Goal: Book appointment/travel/reservation

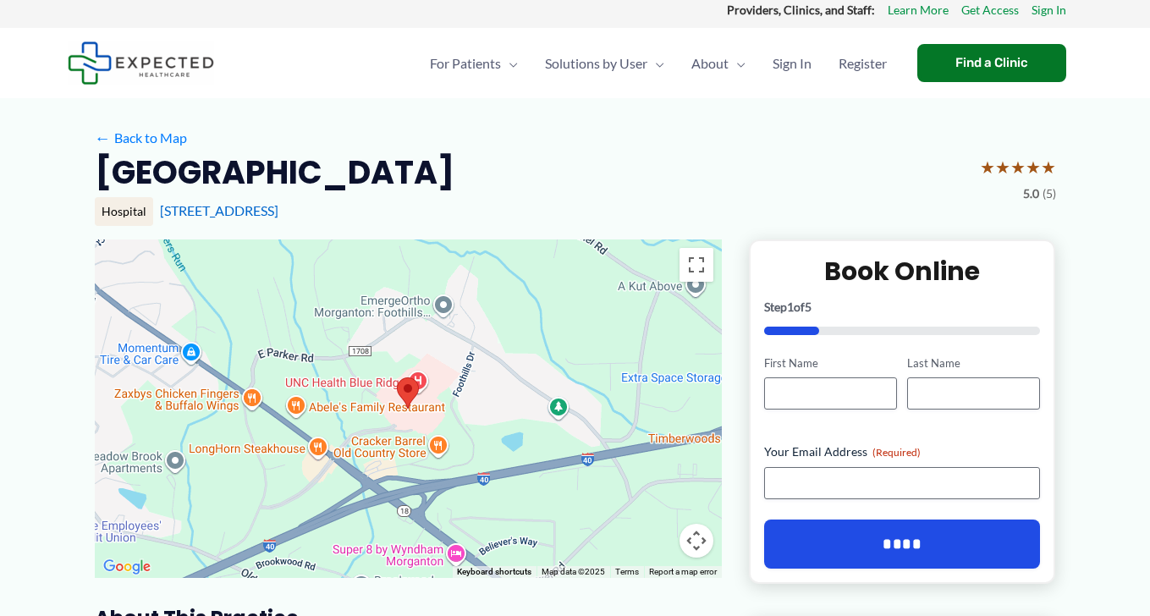
scroll to position [90, 0]
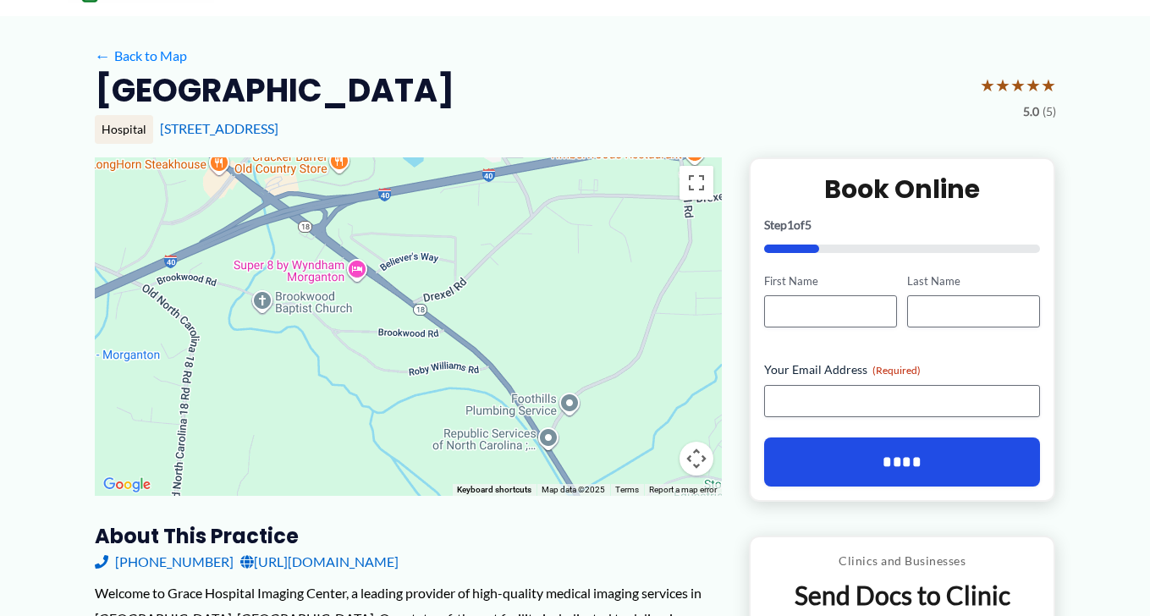
drag, startPoint x: 638, startPoint y: 421, endPoint x: 539, endPoint y: 217, distance: 226.6
click at [539, 217] on div at bounding box center [408, 326] width 627 height 338
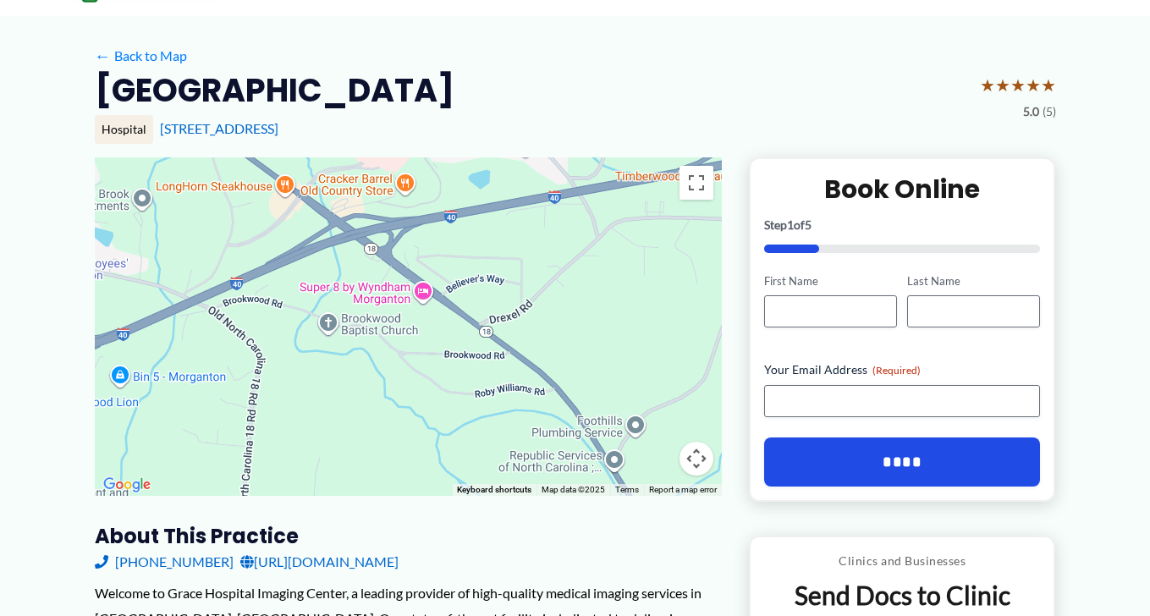
drag, startPoint x: 519, startPoint y: 381, endPoint x: 584, endPoint y: 404, distance: 68.2
click at [584, 404] on div at bounding box center [408, 326] width 627 height 338
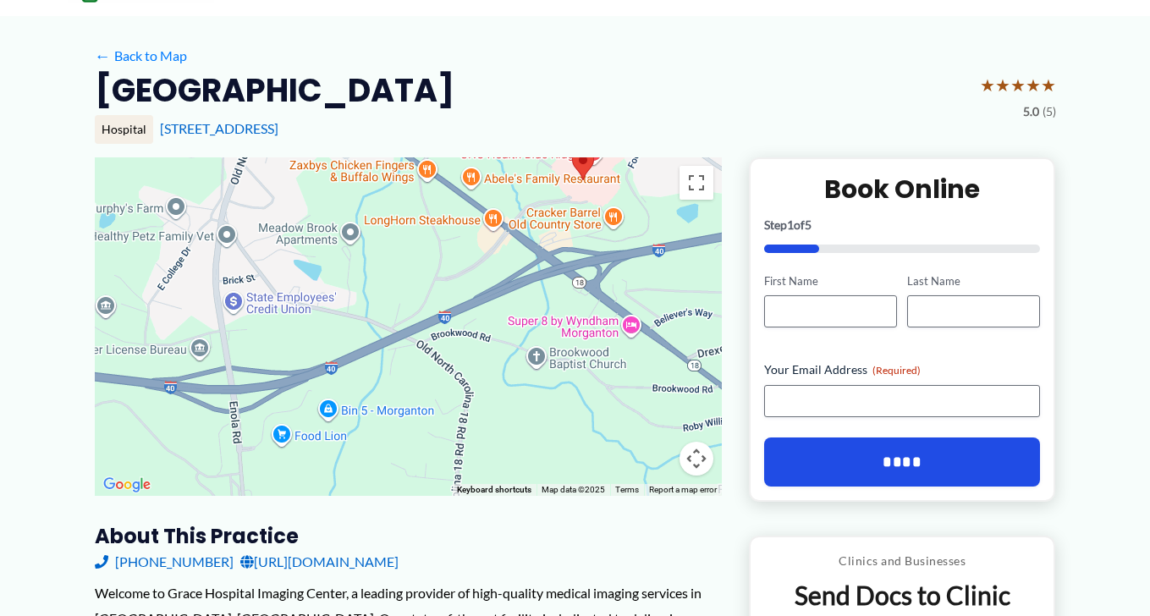
drag, startPoint x: 233, startPoint y: 322, endPoint x: 449, endPoint y: 362, distance: 219.3
click at [449, 362] on div at bounding box center [408, 326] width 627 height 338
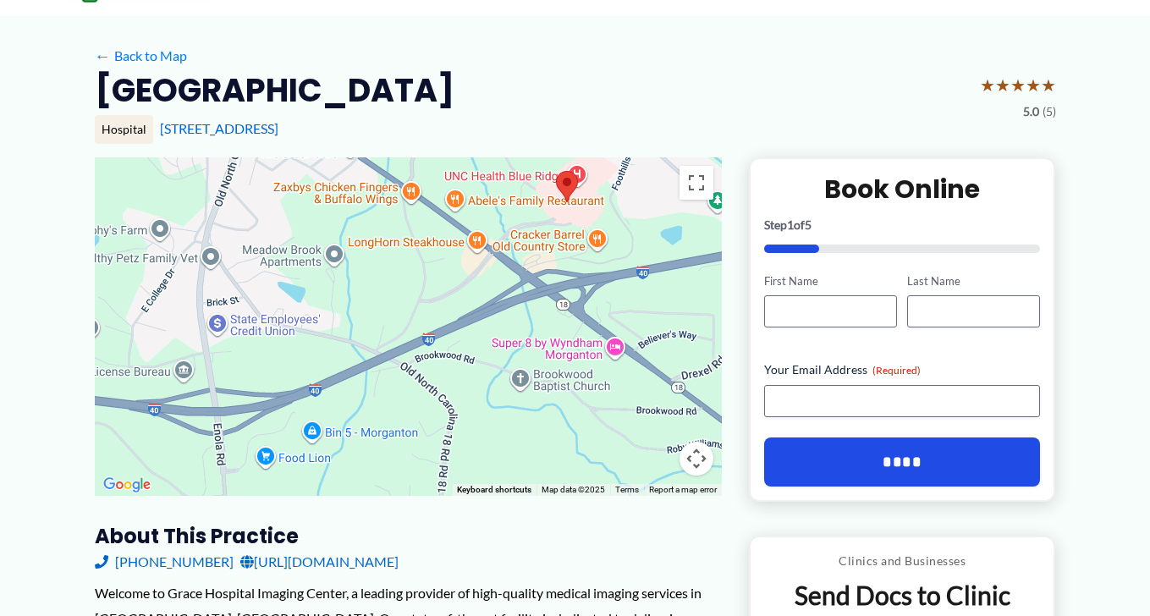
drag, startPoint x: 319, startPoint y: 426, endPoint x: 306, endPoint y: 436, distance: 15.7
click at [314, 439] on div at bounding box center [408, 326] width 627 height 338
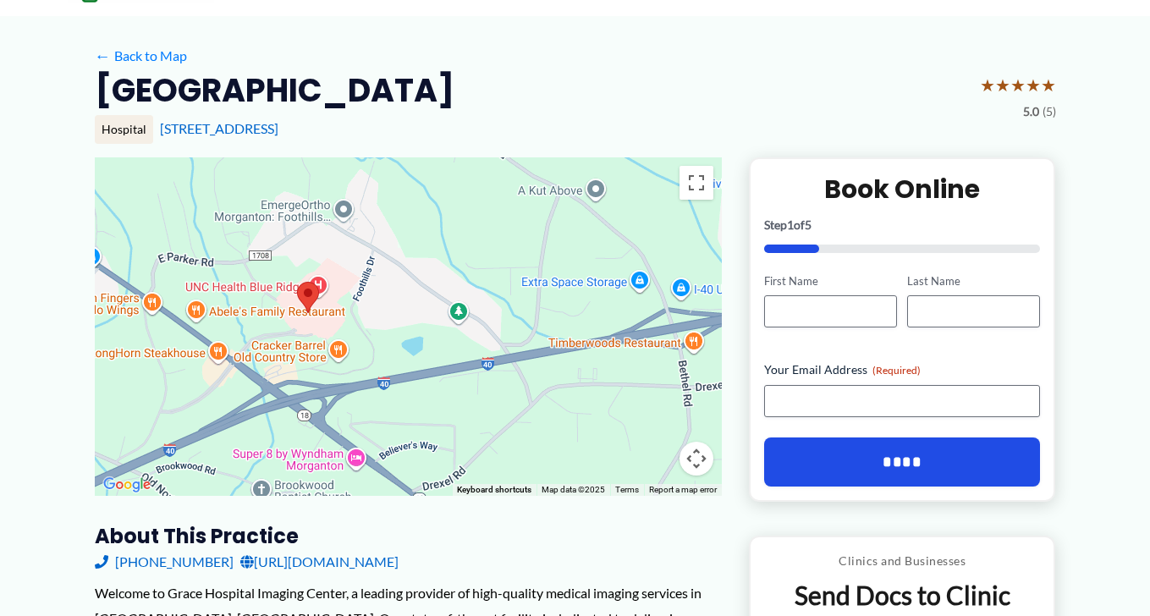
drag, startPoint x: 484, startPoint y: 345, endPoint x: 266, endPoint y: 439, distance: 236.8
click at [238, 457] on div at bounding box center [408, 326] width 627 height 338
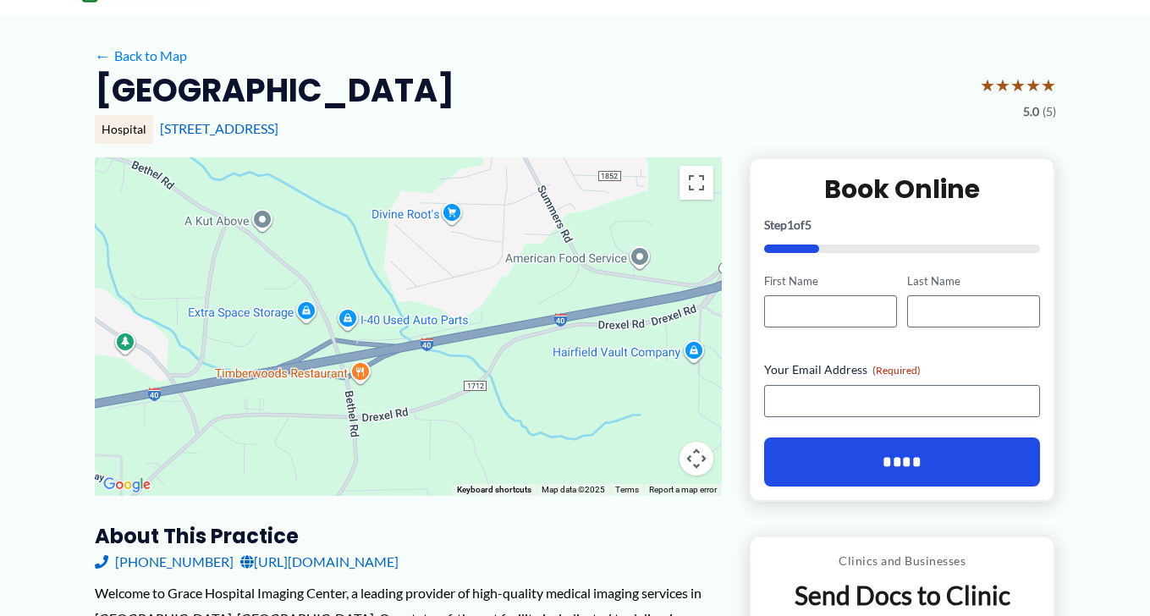
drag, startPoint x: 519, startPoint y: 382, endPoint x: 182, endPoint y: 412, distance: 338.9
click at [182, 412] on div at bounding box center [408, 326] width 627 height 338
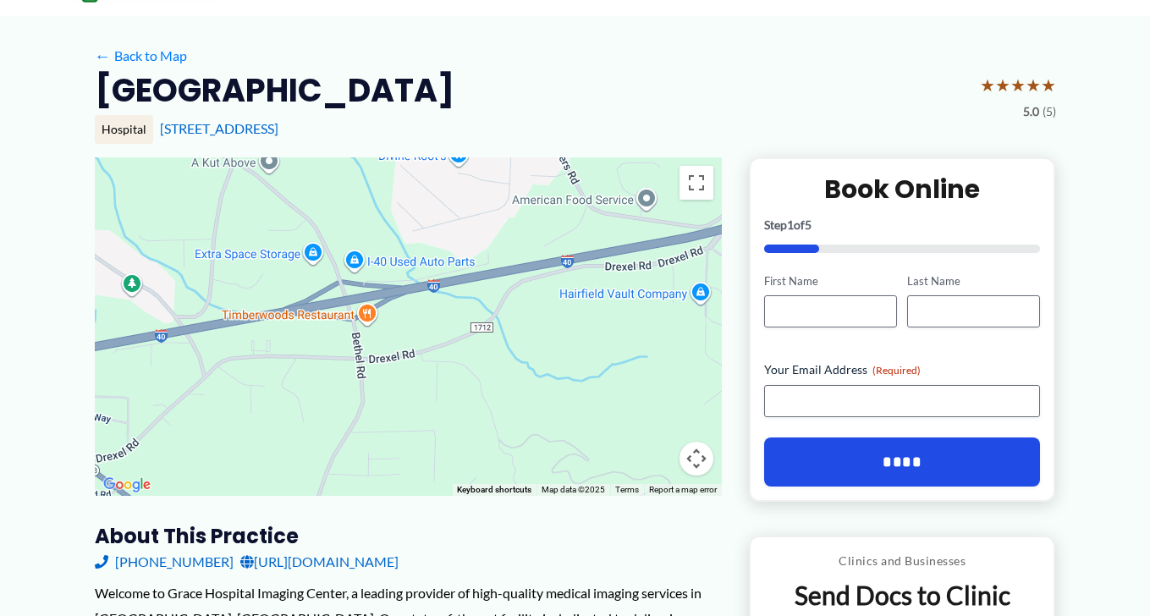
drag, startPoint x: 606, startPoint y: 368, endPoint x: 613, endPoint y: 303, distance: 65.6
click at [621, 301] on div at bounding box center [408, 326] width 627 height 338
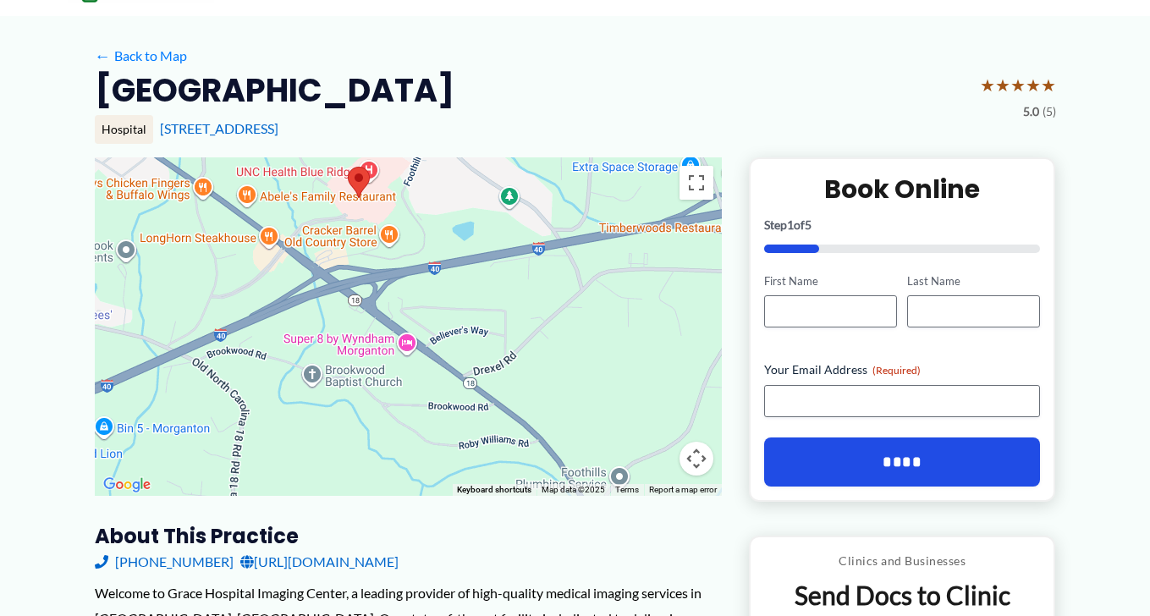
drag, startPoint x: 289, startPoint y: 409, endPoint x: 662, endPoint y: 321, distance: 382.5
click at [662, 321] on div at bounding box center [408, 326] width 627 height 338
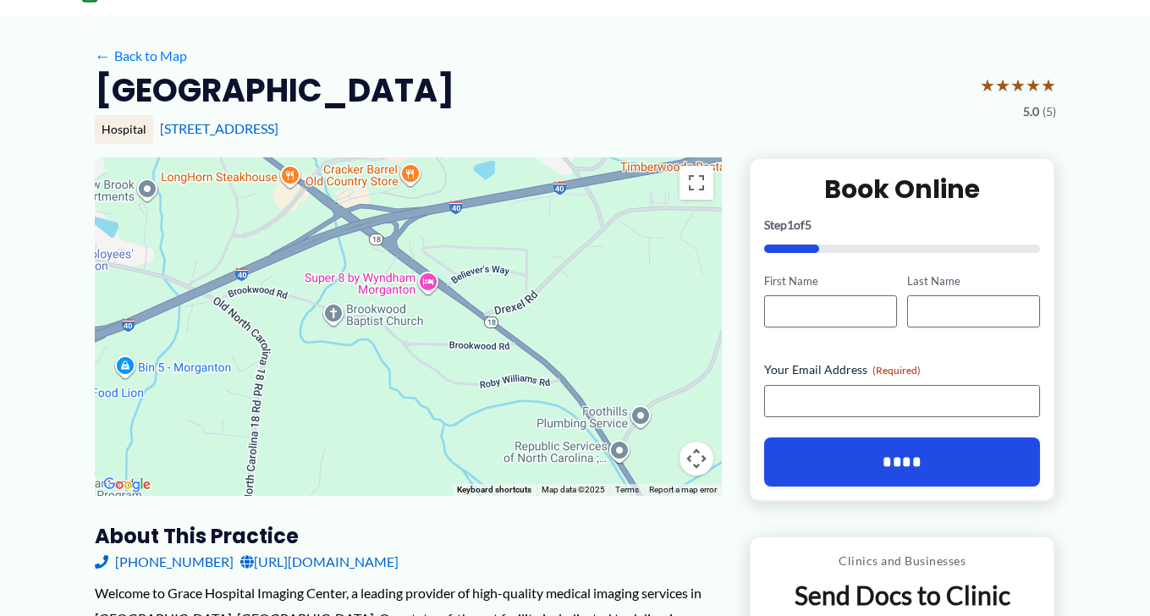
drag, startPoint x: 447, startPoint y: 442, endPoint x: 468, endPoint y: 376, distance: 70.1
click at [468, 376] on div at bounding box center [408, 326] width 627 height 338
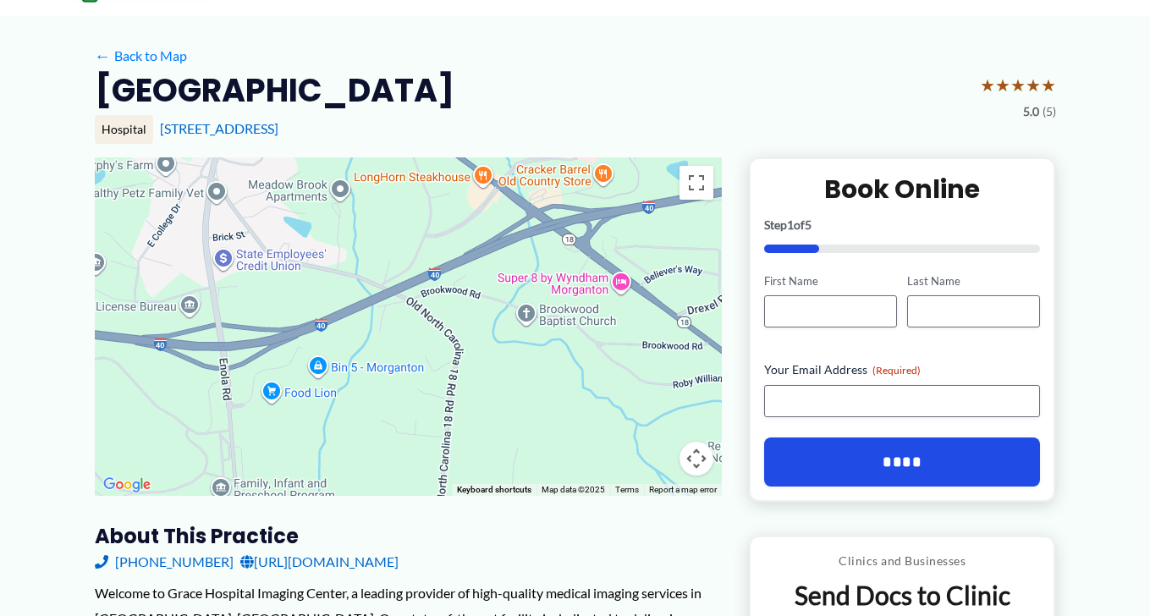
drag, startPoint x: 308, startPoint y: 328, endPoint x: 533, endPoint y: 354, distance: 226.4
click at [533, 354] on div at bounding box center [408, 326] width 627 height 338
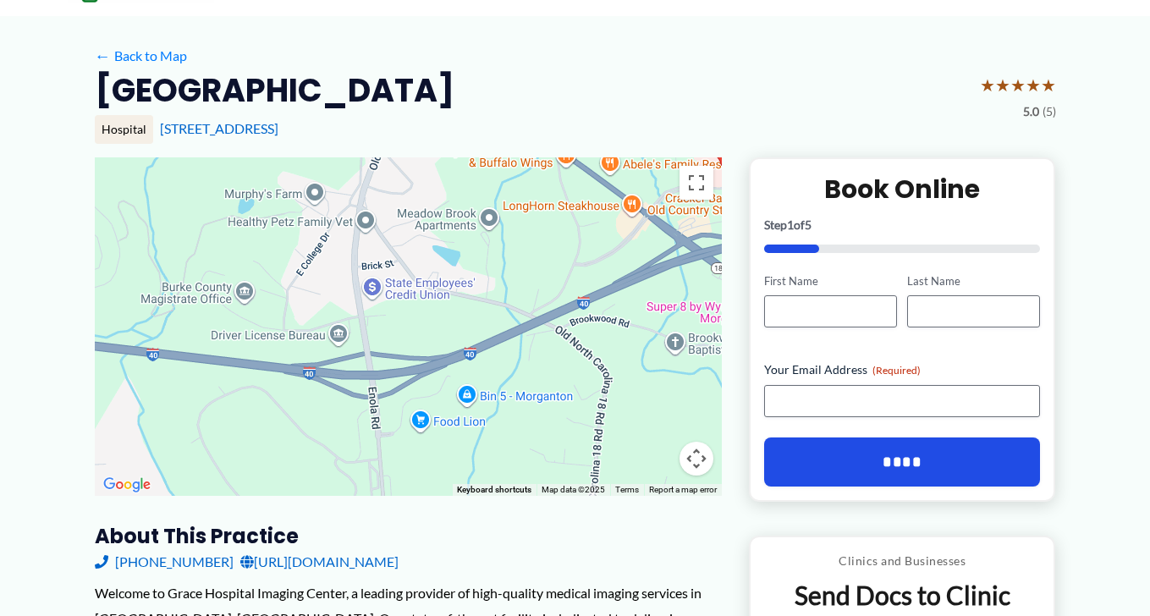
drag, startPoint x: 359, startPoint y: 269, endPoint x: 509, endPoint y: 297, distance: 153.1
click at [509, 297] on div at bounding box center [408, 326] width 627 height 338
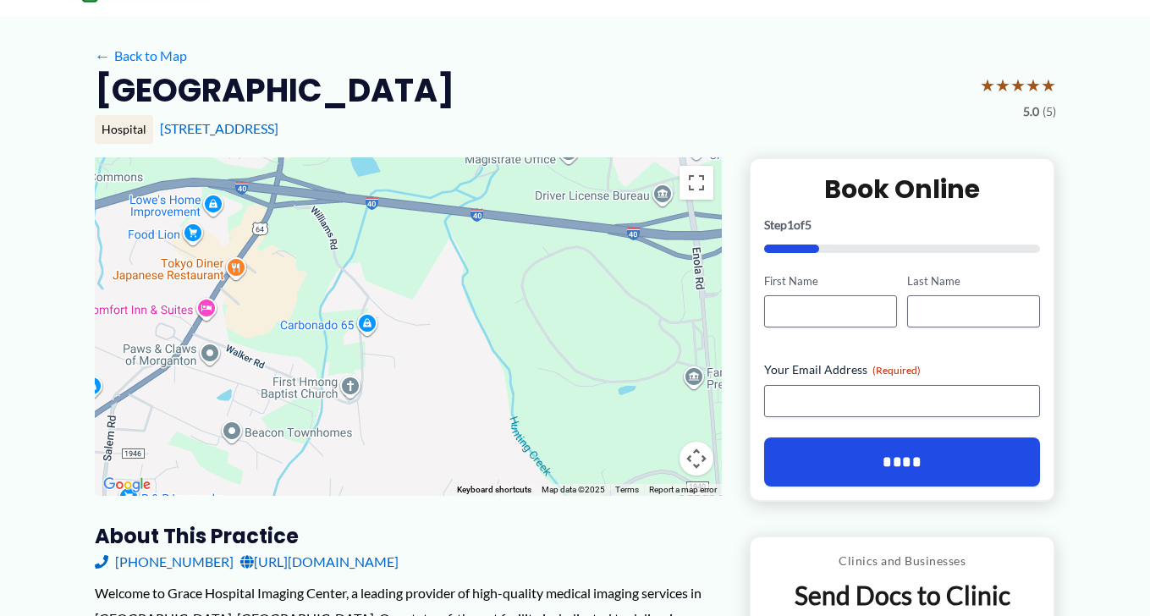
drag, startPoint x: 336, startPoint y: 457, endPoint x: 662, endPoint y: 314, distance: 356.5
click at [662, 314] on div at bounding box center [408, 326] width 627 height 338
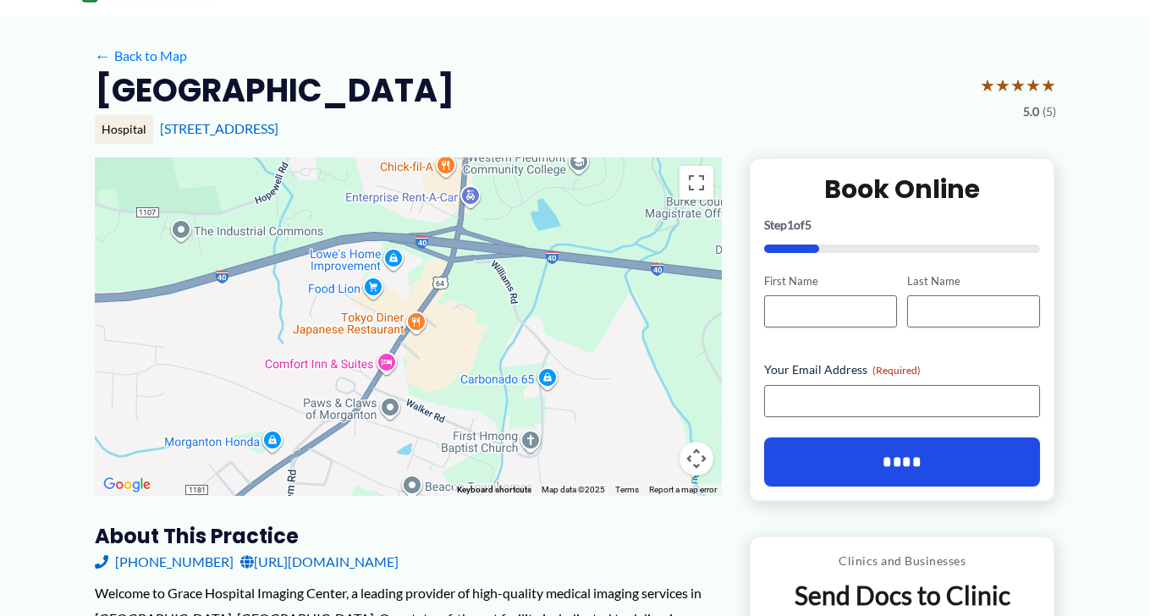
drag, startPoint x: 467, startPoint y: 340, endPoint x: 655, endPoint y: 392, distance: 194.8
click at [655, 392] on div at bounding box center [408, 326] width 627 height 338
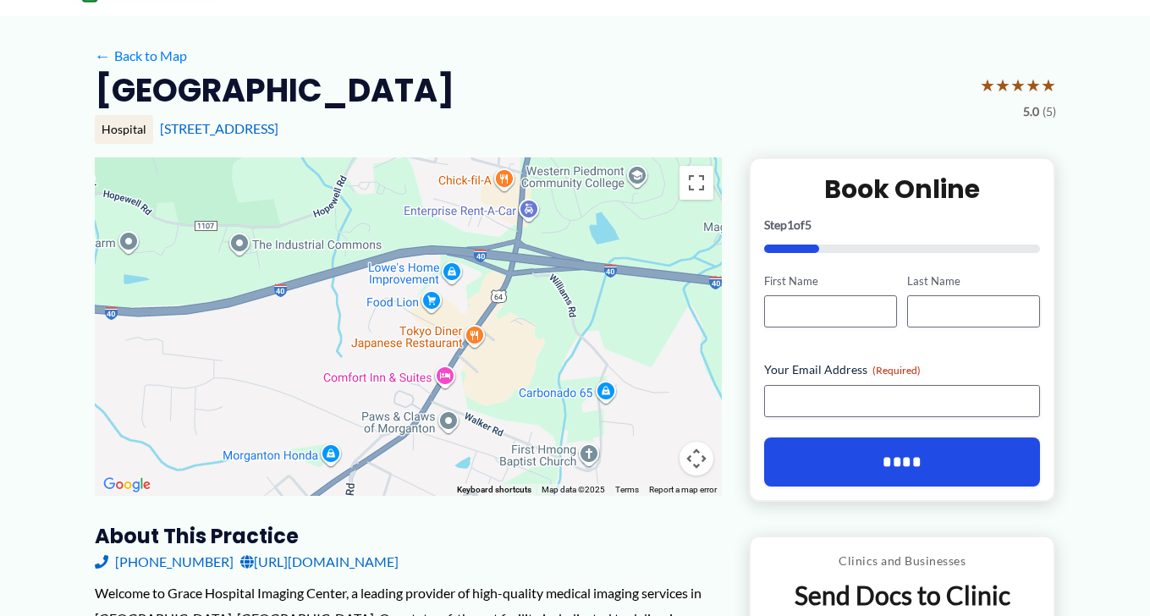
drag, startPoint x: 588, startPoint y: 336, endPoint x: 653, endPoint y: 349, distance: 66.5
click at [653, 349] on div at bounding box center [408, 326] width 627 height 338
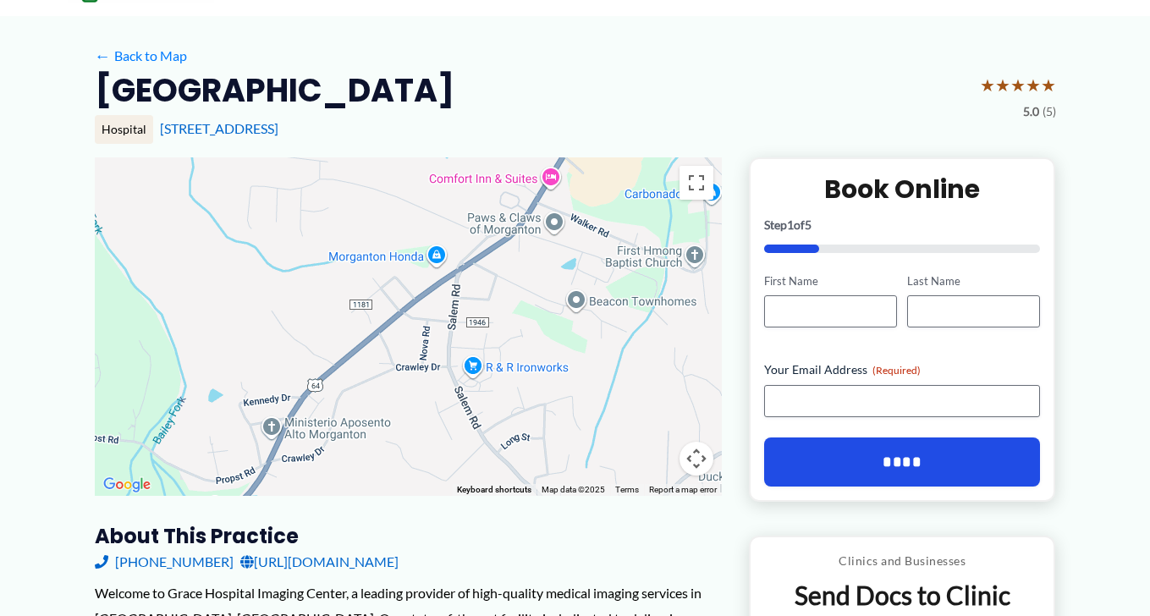
drag, startPoint x: 416, startPoint y: 455, endPoint x: 522, endPoint y: 256, distance: 225.2
click at [522, 256] on div at bounding box center [408, 326] width 627 height 338
